Goal: Check status

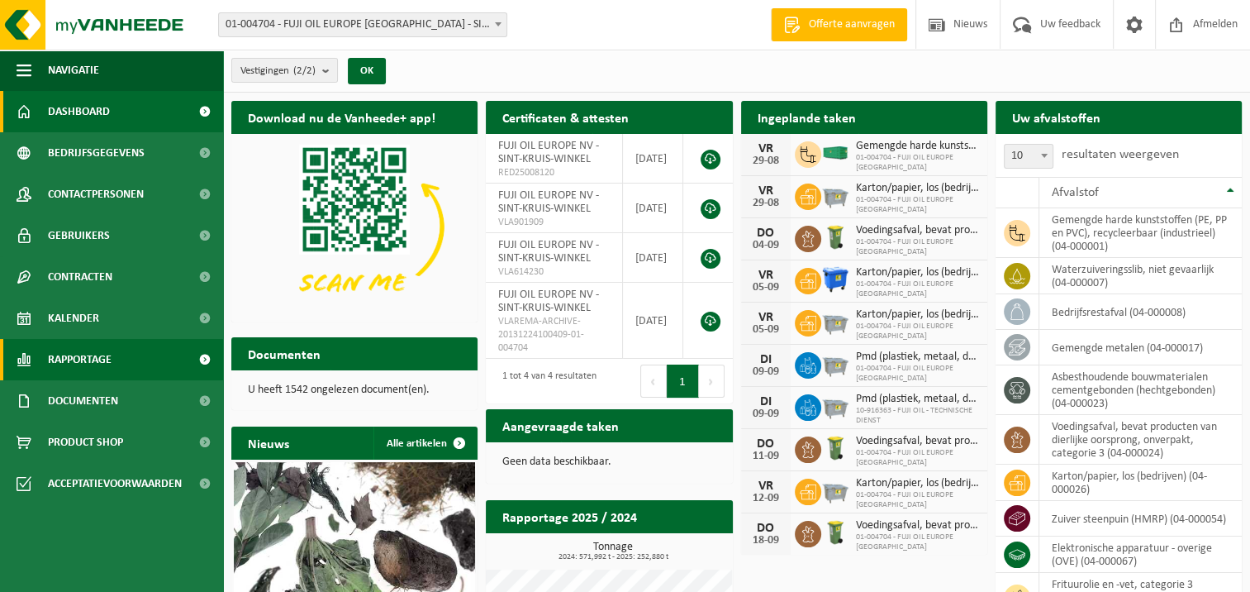
click at [81, 360] on span "Rapportage" at bounding box center [80, 359] width 64 height 41
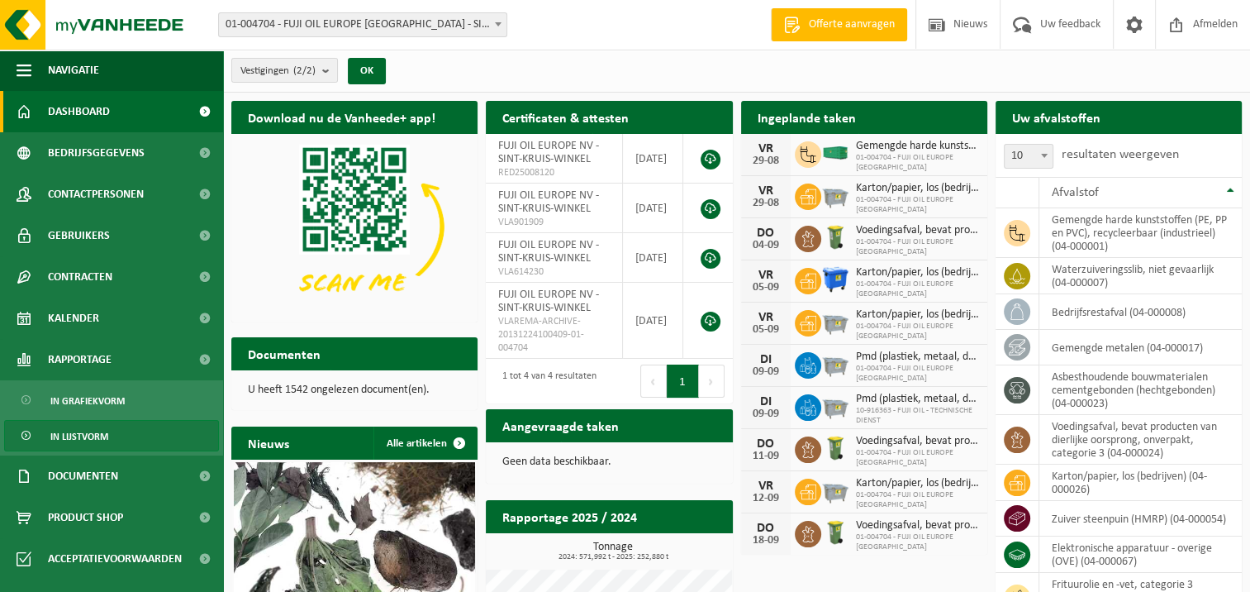
click at [95, 437] on span "In lijstvorm" at bounding box center [79, 436] width 58 height 31
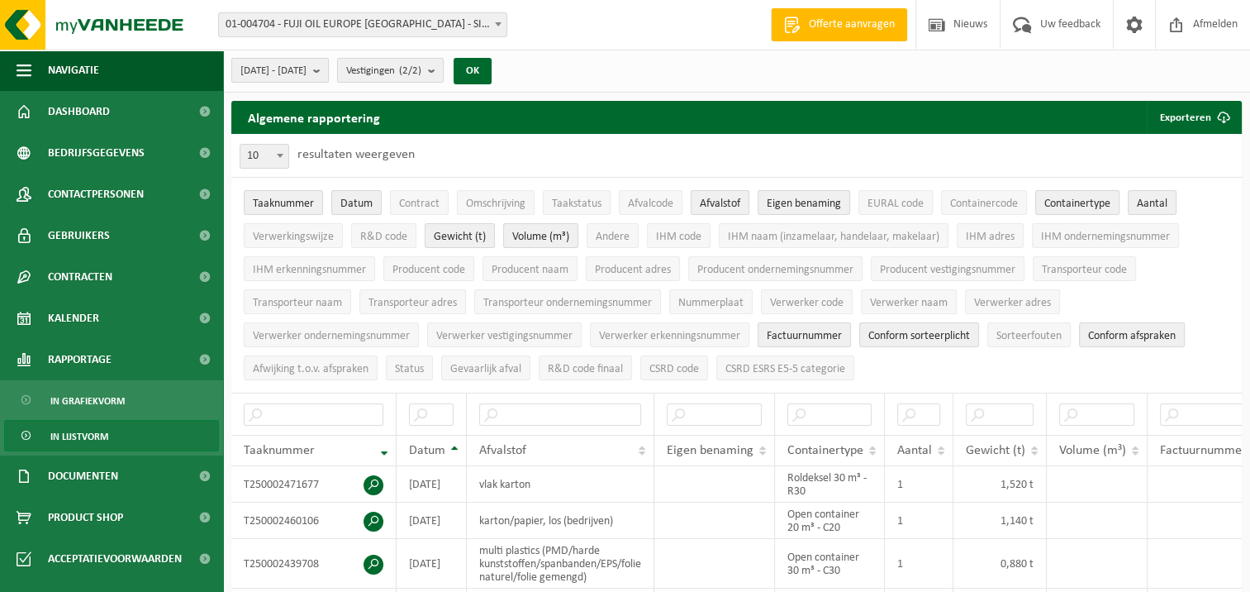
click at [328, 65] on b "submit" at bounding box center [320, 70] width 15 height 23
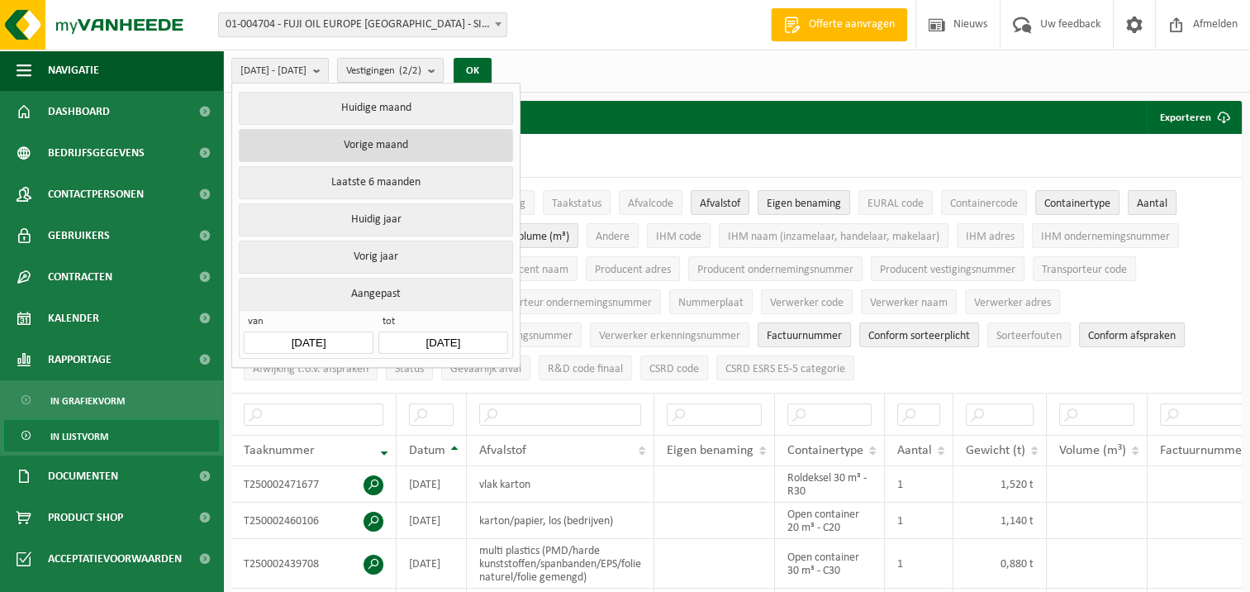
click at [392, 138] on button "Vorige maand" at bounding box center [375, 145] width 273 height 33
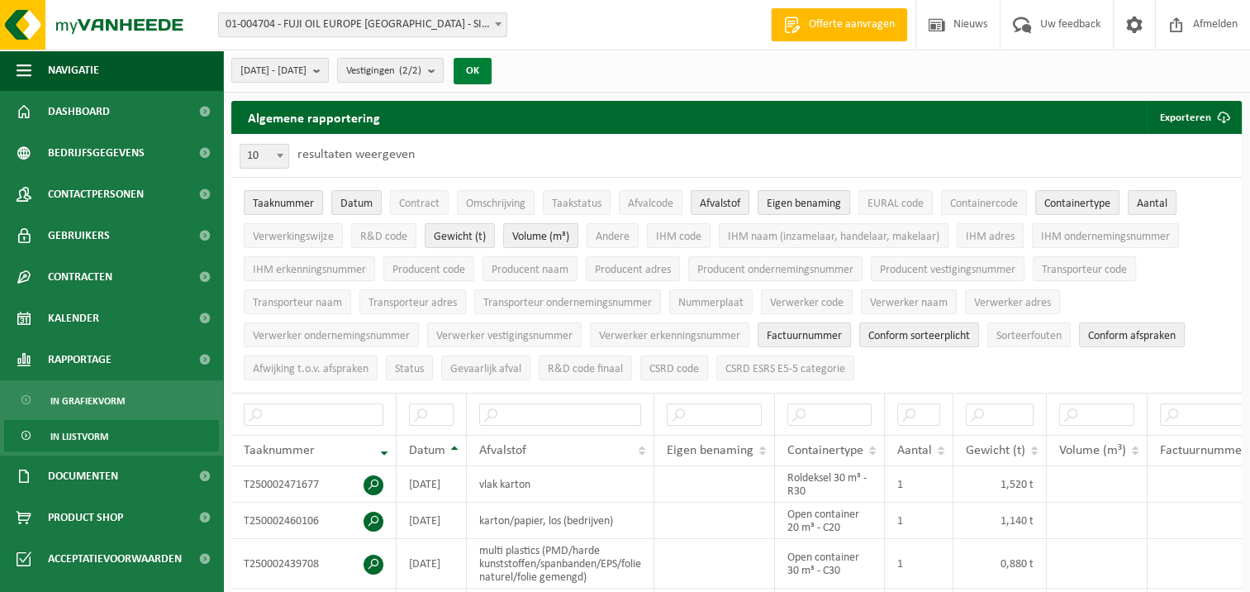
click at [492, 71] on button "OK" at bounding box center [473, 71] width 38 height 26
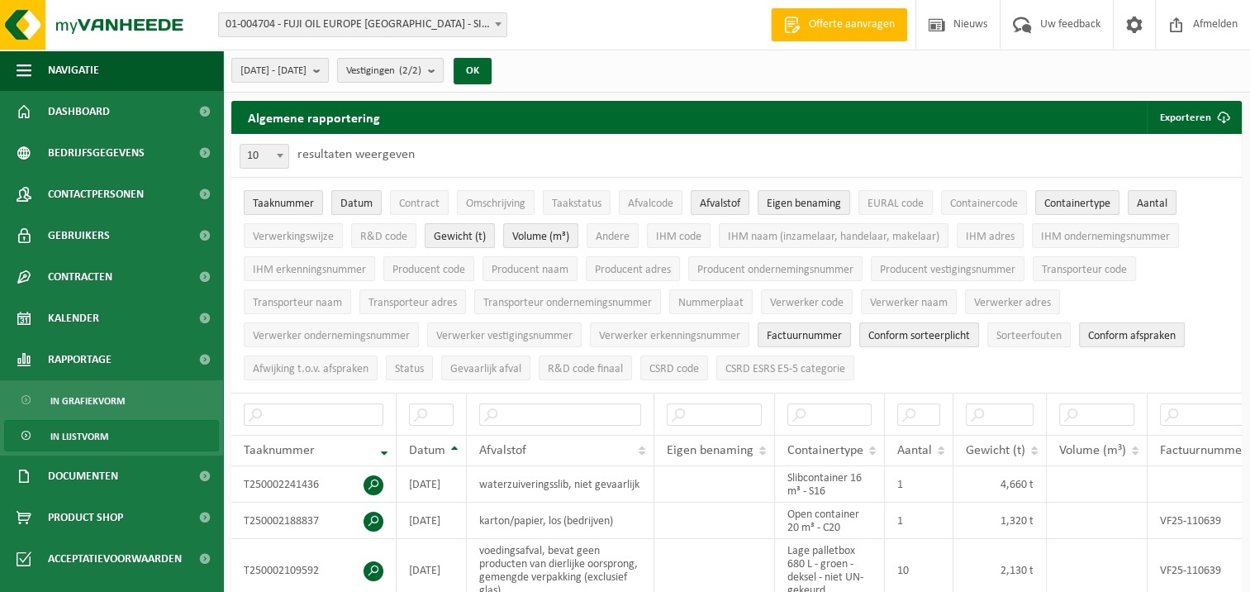
click at [328, 69] on b "submit" at bounding box center [320, 70] width 15 height 23
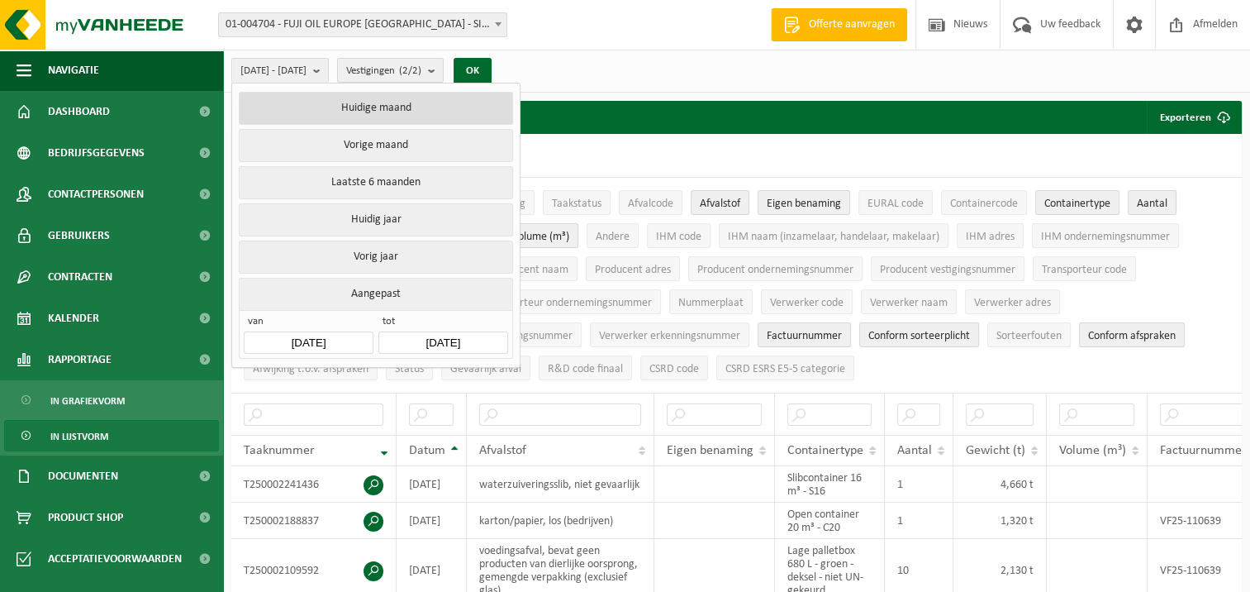
click at [364, 104] on button "Huidige maand" at bounding box center [375, 108] width 273 height 33
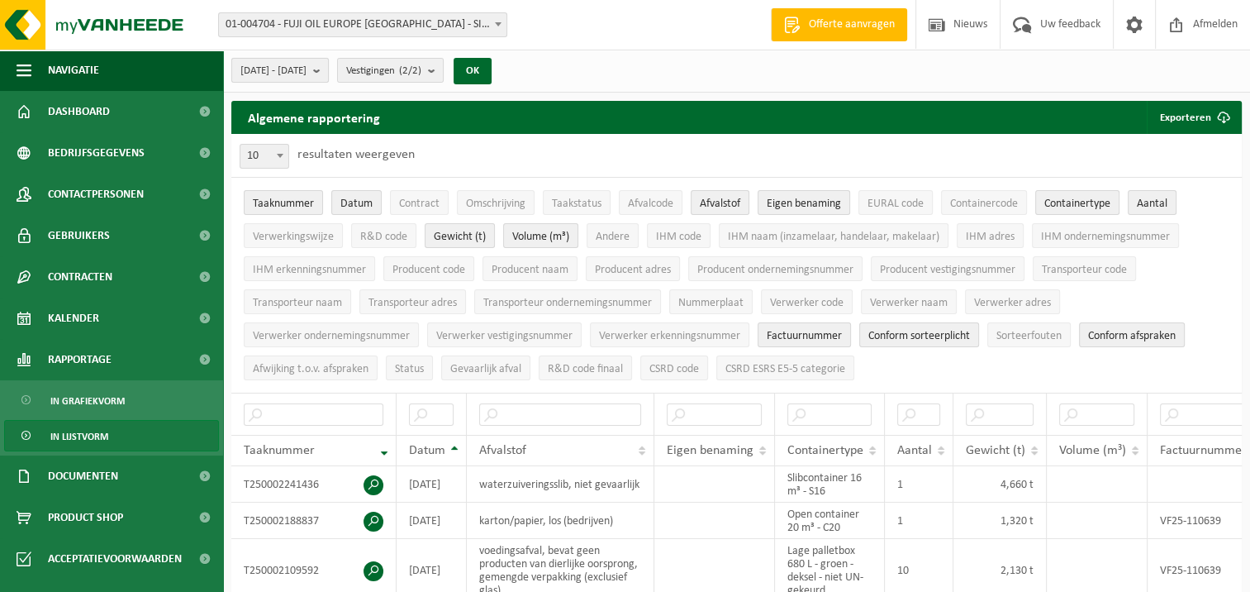
click at [328, 69] on b "submit" at bounding box center [320, 70] width 15 height 23
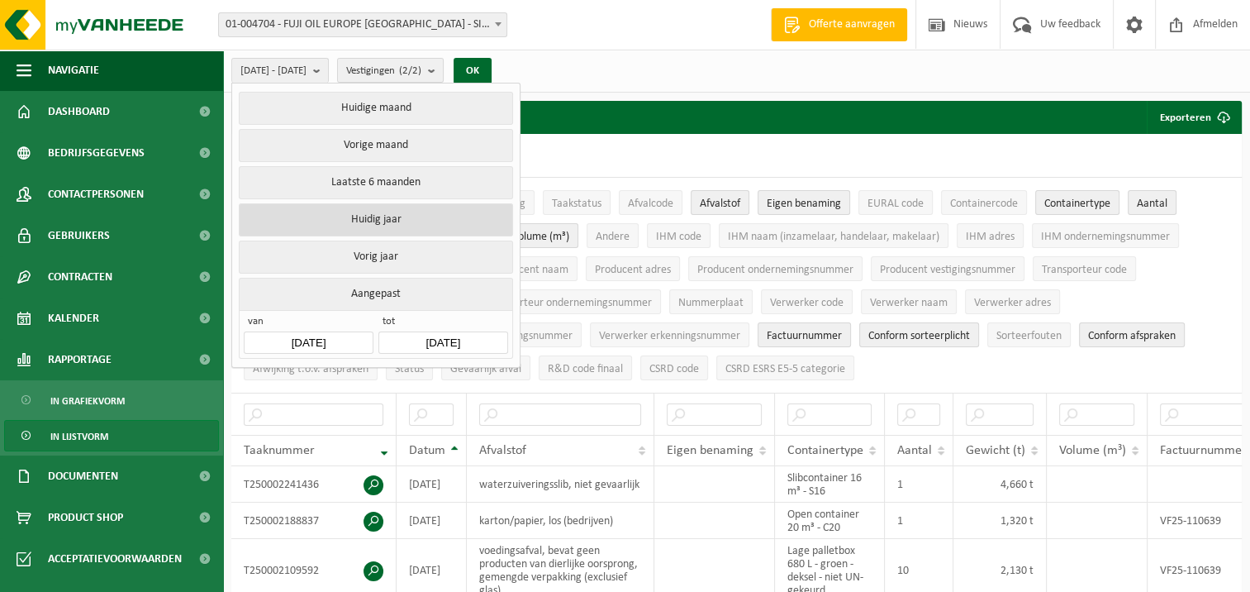
click at [388, 220] on button "Huidig jaar" at bounding box center [375, 219] width 273 height 33
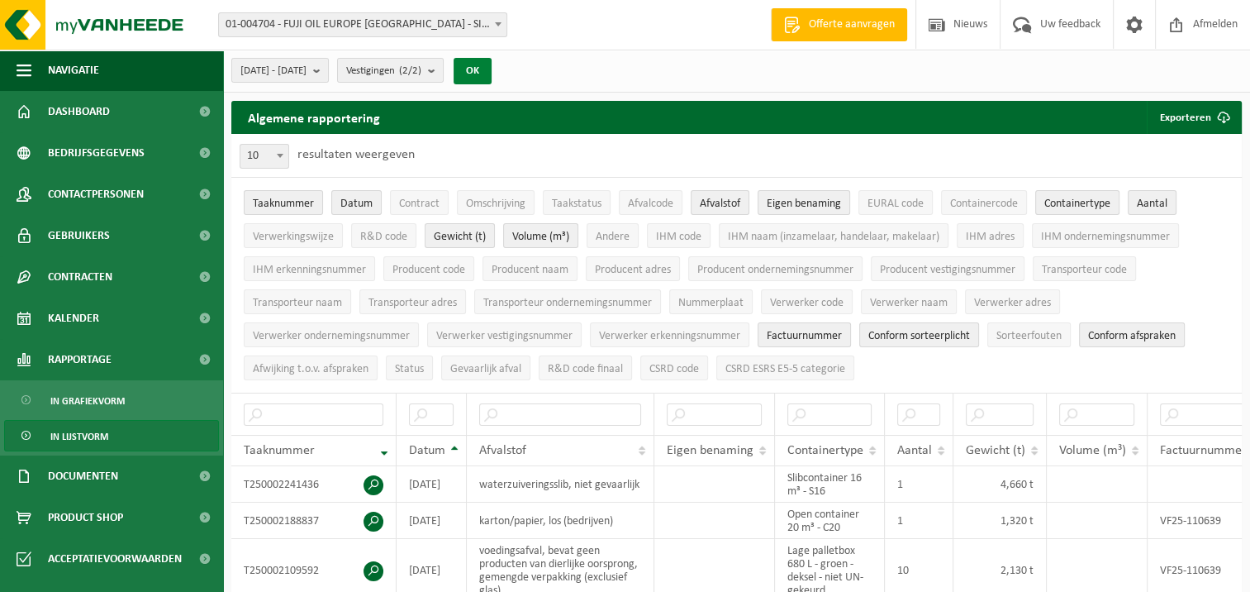
click at [492, 67] on button "OK" at bounding box center [473, 71] width 38 height 26
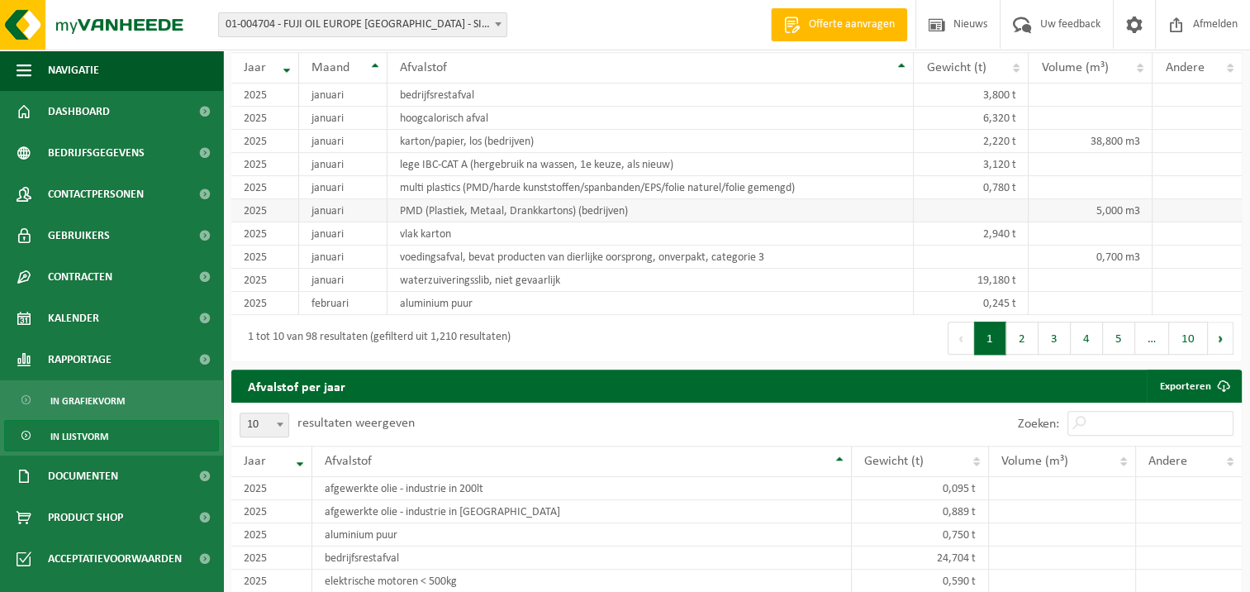
scroll to position [1570, 0]
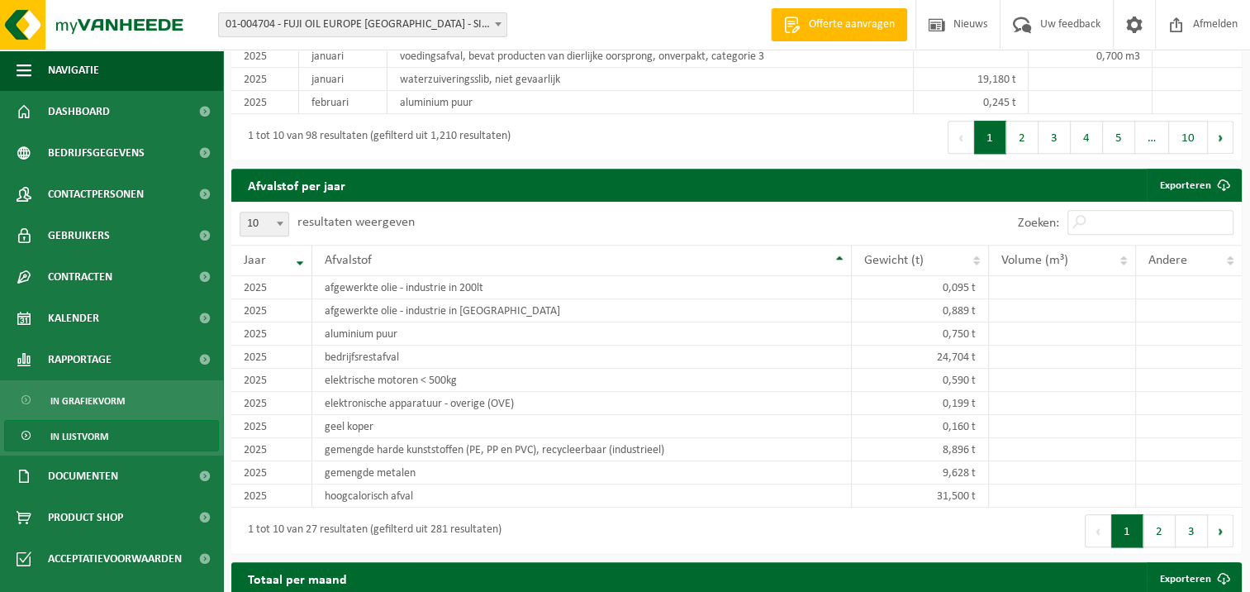
click at [1158, 531] on button "2" at bounding box center [1159, 530] width 32 height 33
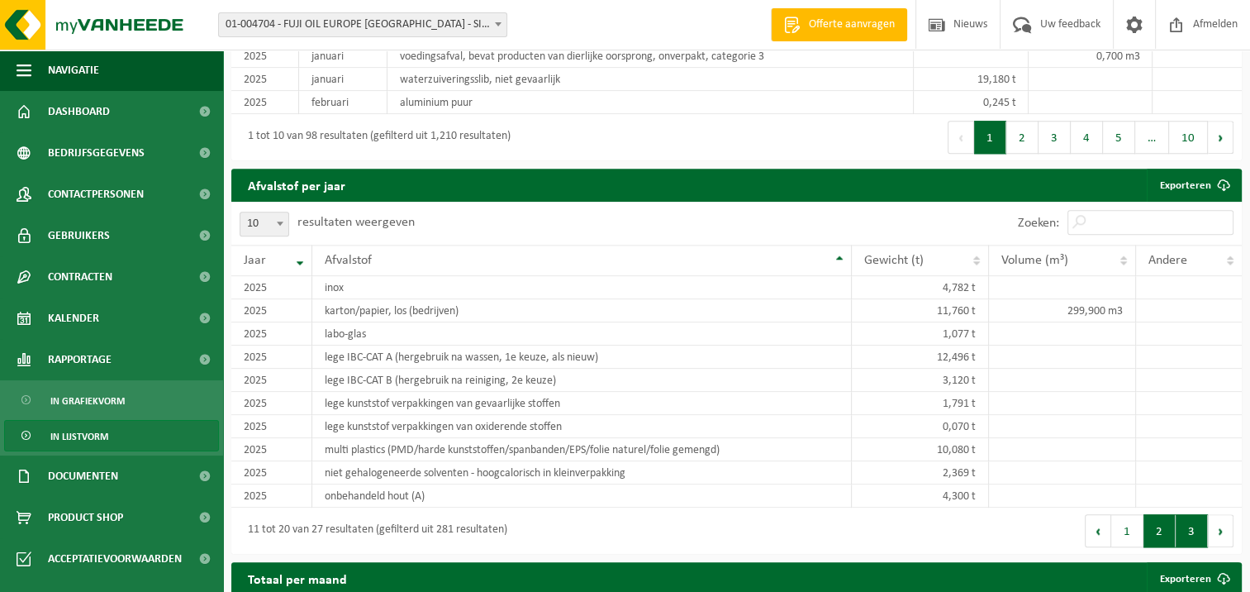
click at [1189, 532] on button "3" at bounding box center [1192, 530] width 32 height 33
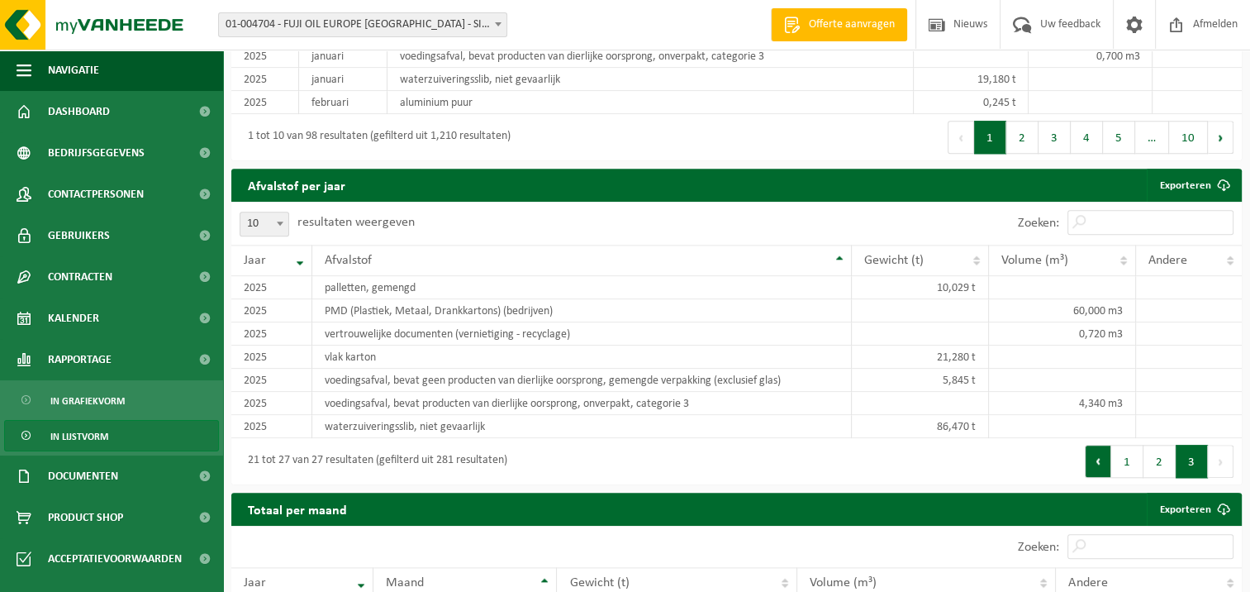
click at [1099, 459] on button "Vorige" at bounding box center [1098, 460] width 26 height 33
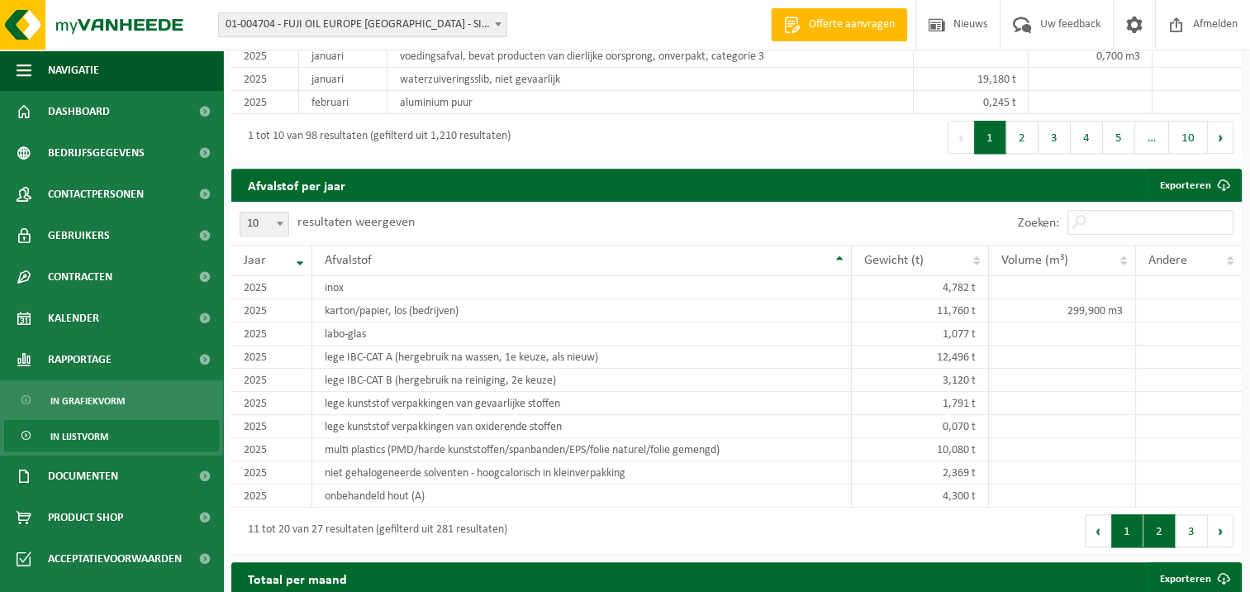
click at [1123, 525] on button "1" at bounding box center [1127, 530] width 32 height 33
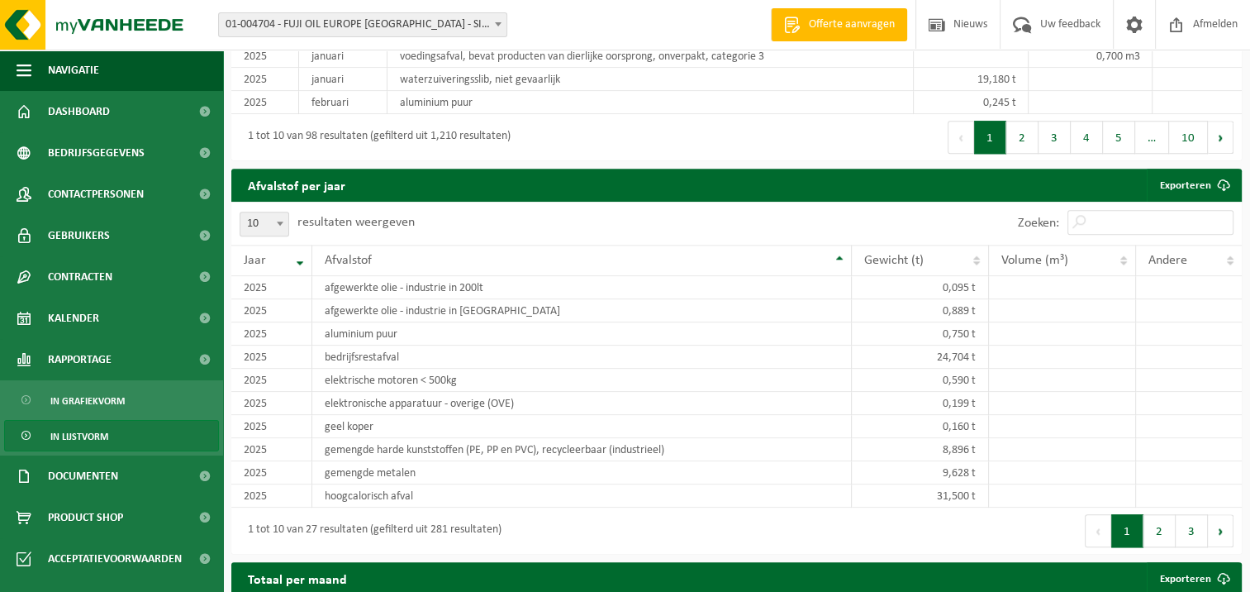
click at [1158, 531] on button "2" at bounding box center [1159, 530] width 32 height 33
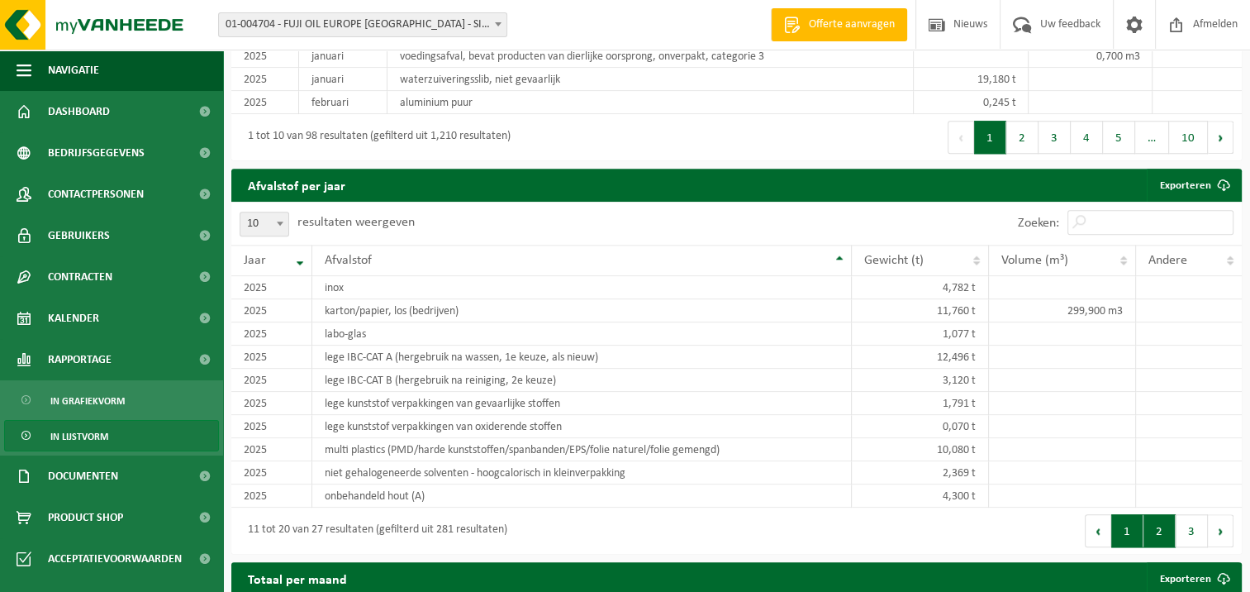
click at [1124, 536] on button "1" at bounding box center [1127, 530] width 32 height 33
